Goal: Find specific page/section: Find specific page/section

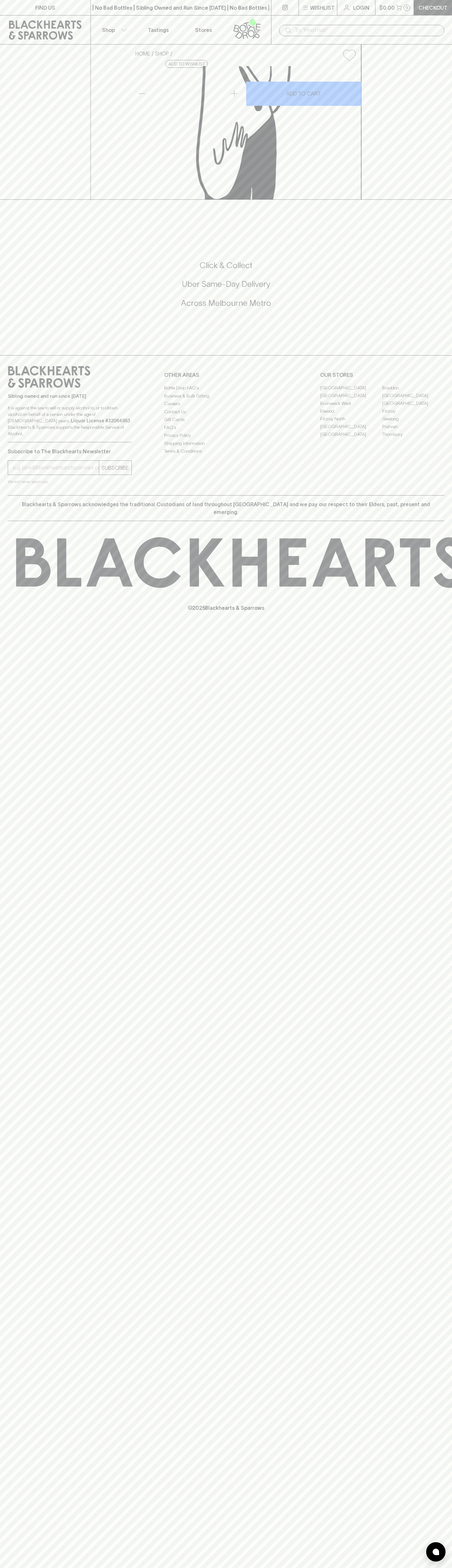
click at [313, 7] on p "Wishlist" at bounding box center [322, 7] width 24 height 8
click at [320, 1567] on html "FIND US | No Bad Bottles | Sibling Owned and Run Since [DATE] | No Bad Bottles …" at bounding box center [226, 784] width 452 height 1568
click at [23, 828] on div at bounding box center [226, 784] width 452 height 1568
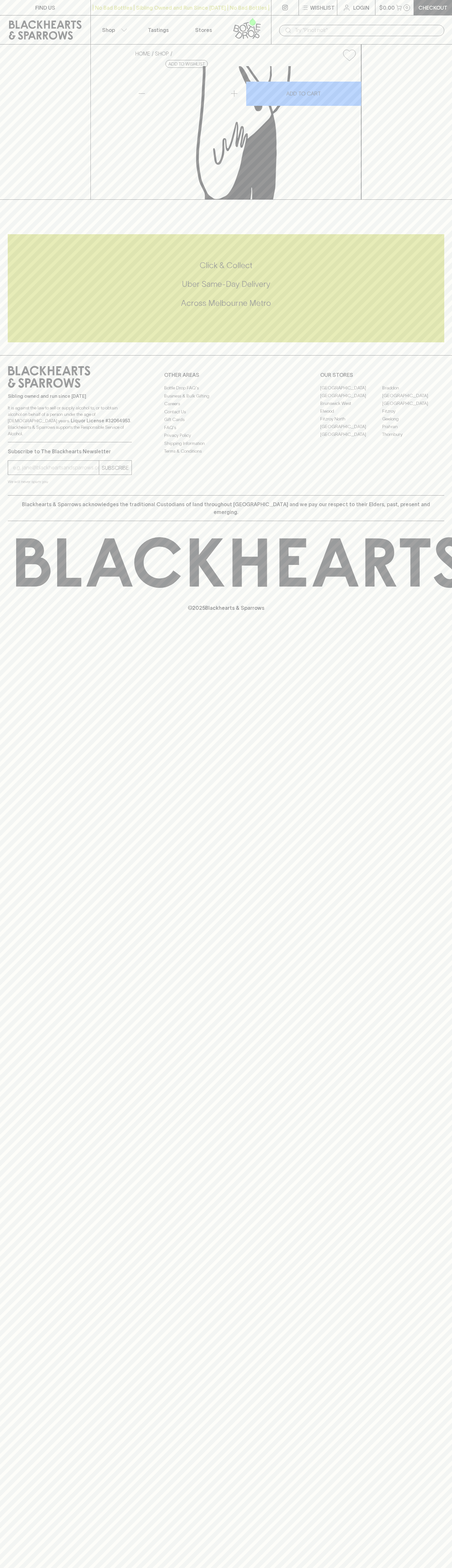
click at [351, 415] on link "Elwood" at bounding box center [351, 411] width 62 height 8
